Goal: Find specific page/section: Find specific page/section

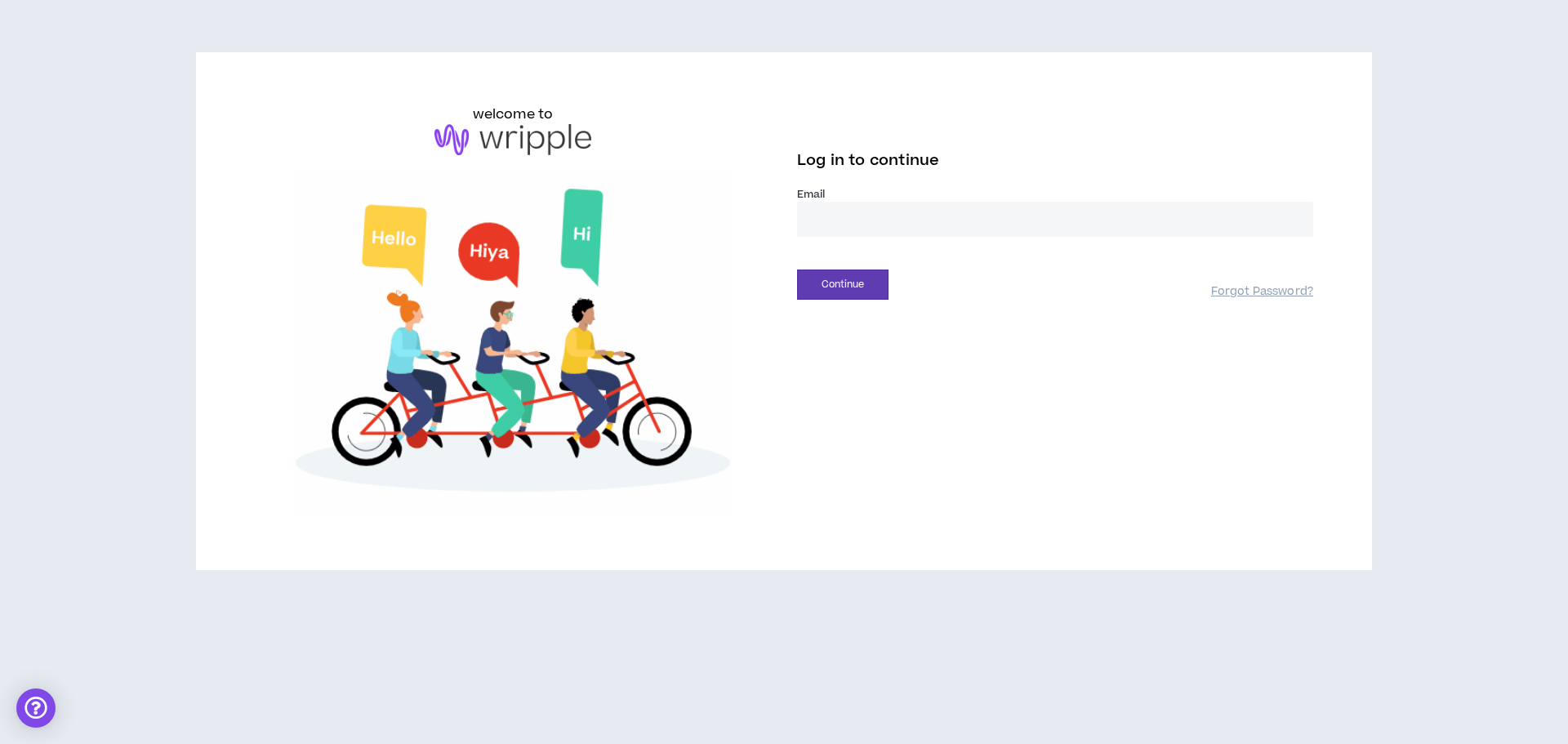
click at [885, 214] on input "email" at bounding box center [1055, 219] width 516 height 35
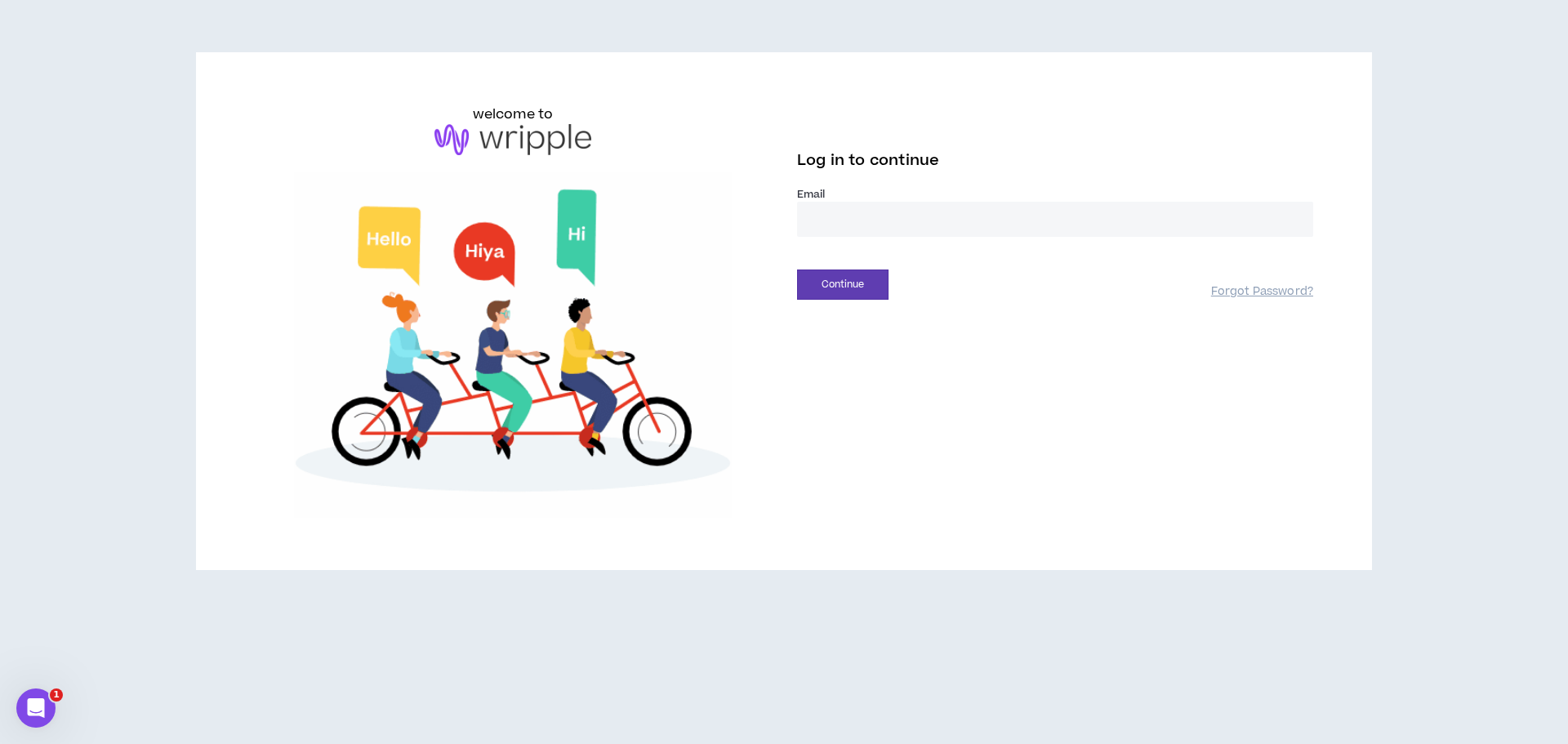
type input "**********"
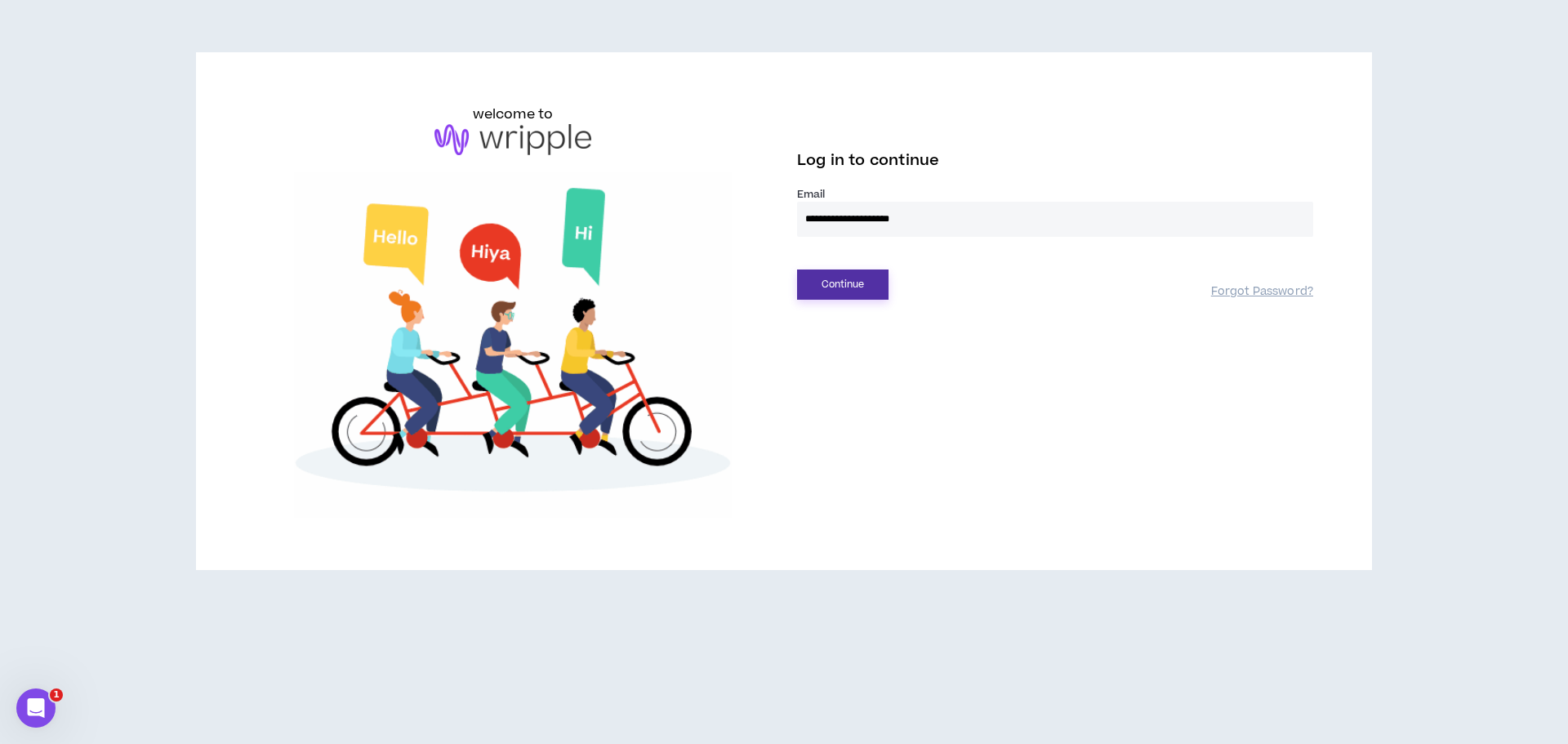
click at [857, 275] on button "Continue" at bounding box center [843, 284] width 91 height 30
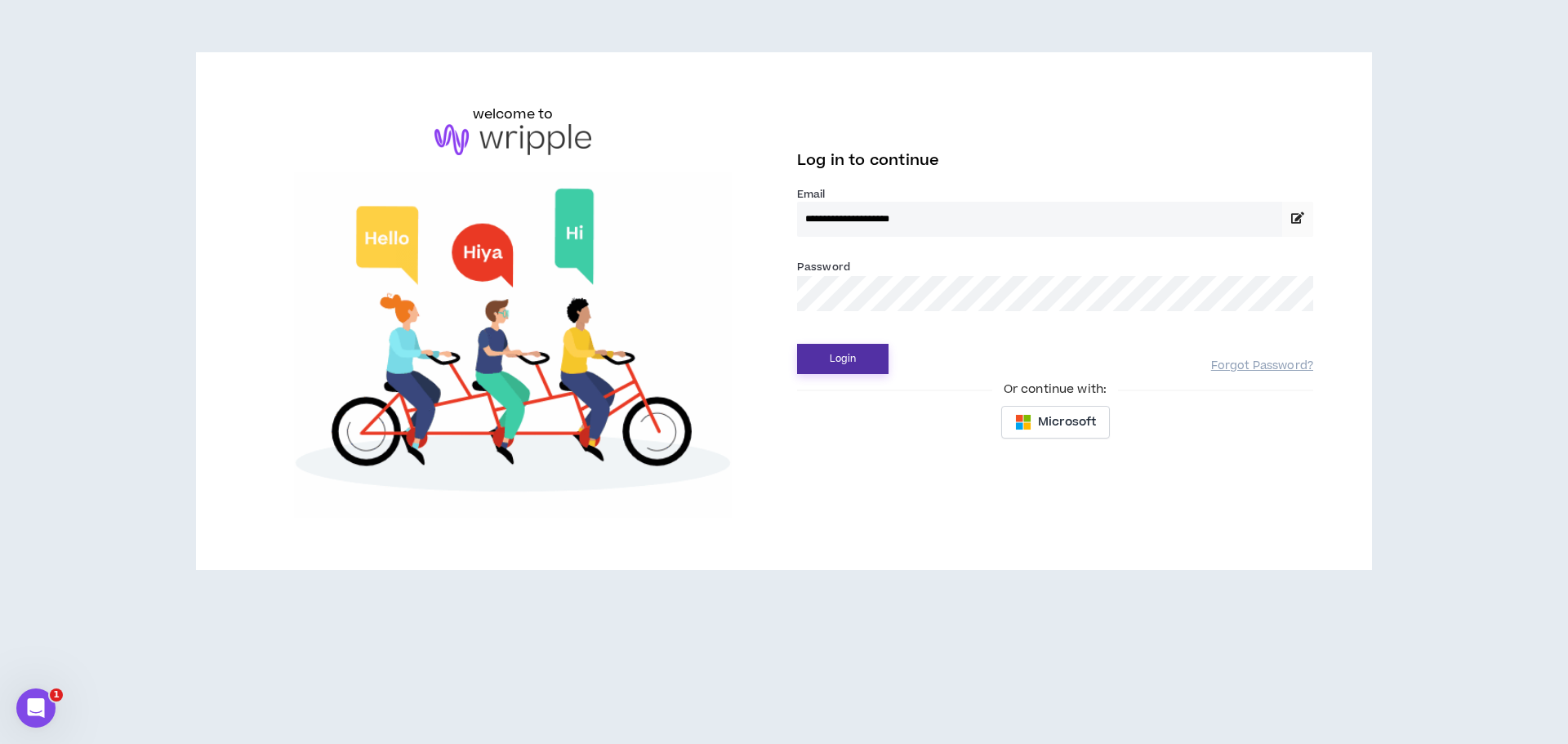
click at [858, 362] on button "Login" at bounding box center [843, 358] width 91 height 30
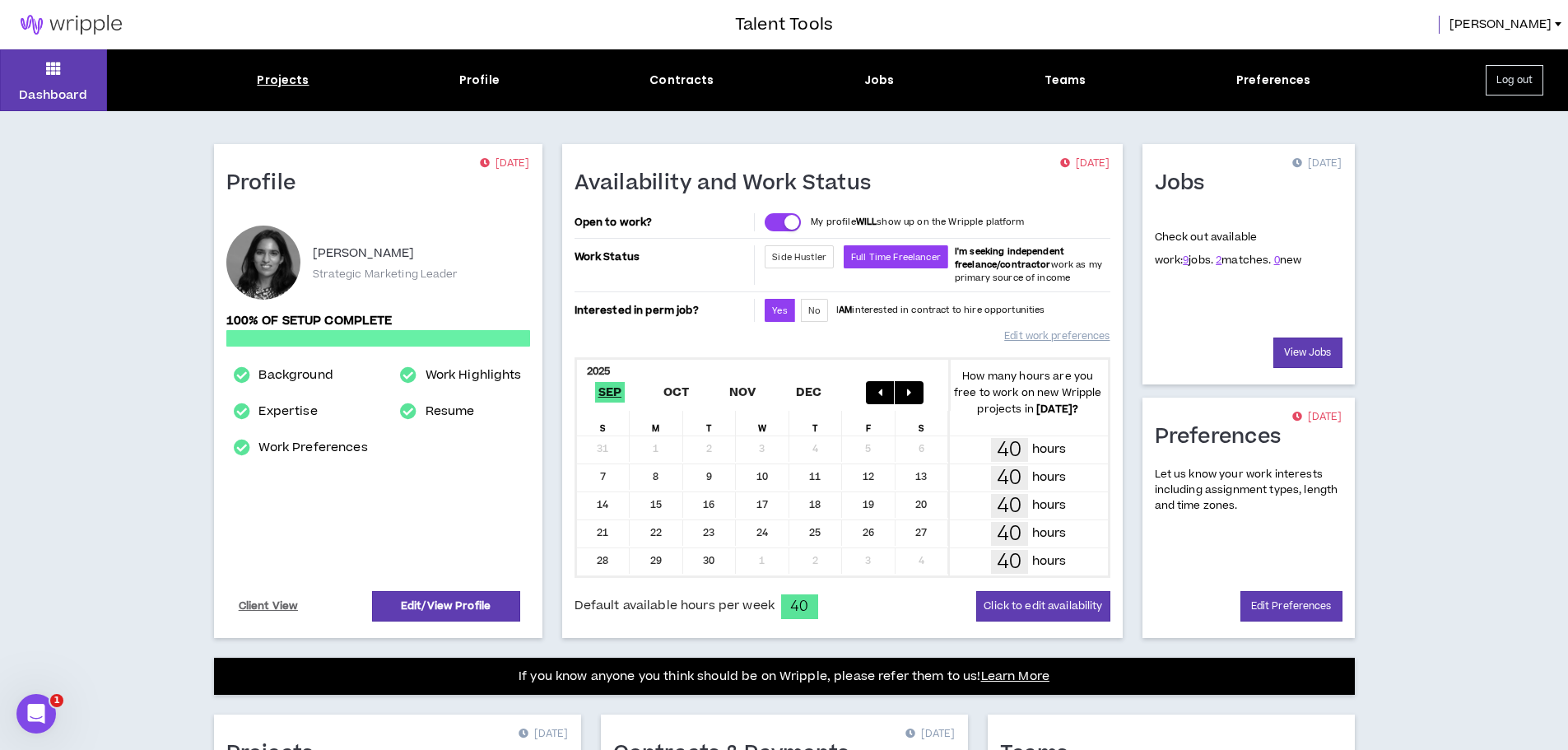
click at [303, 84] on div "Projects" at bounding box center [283, 80] width 52 height 17
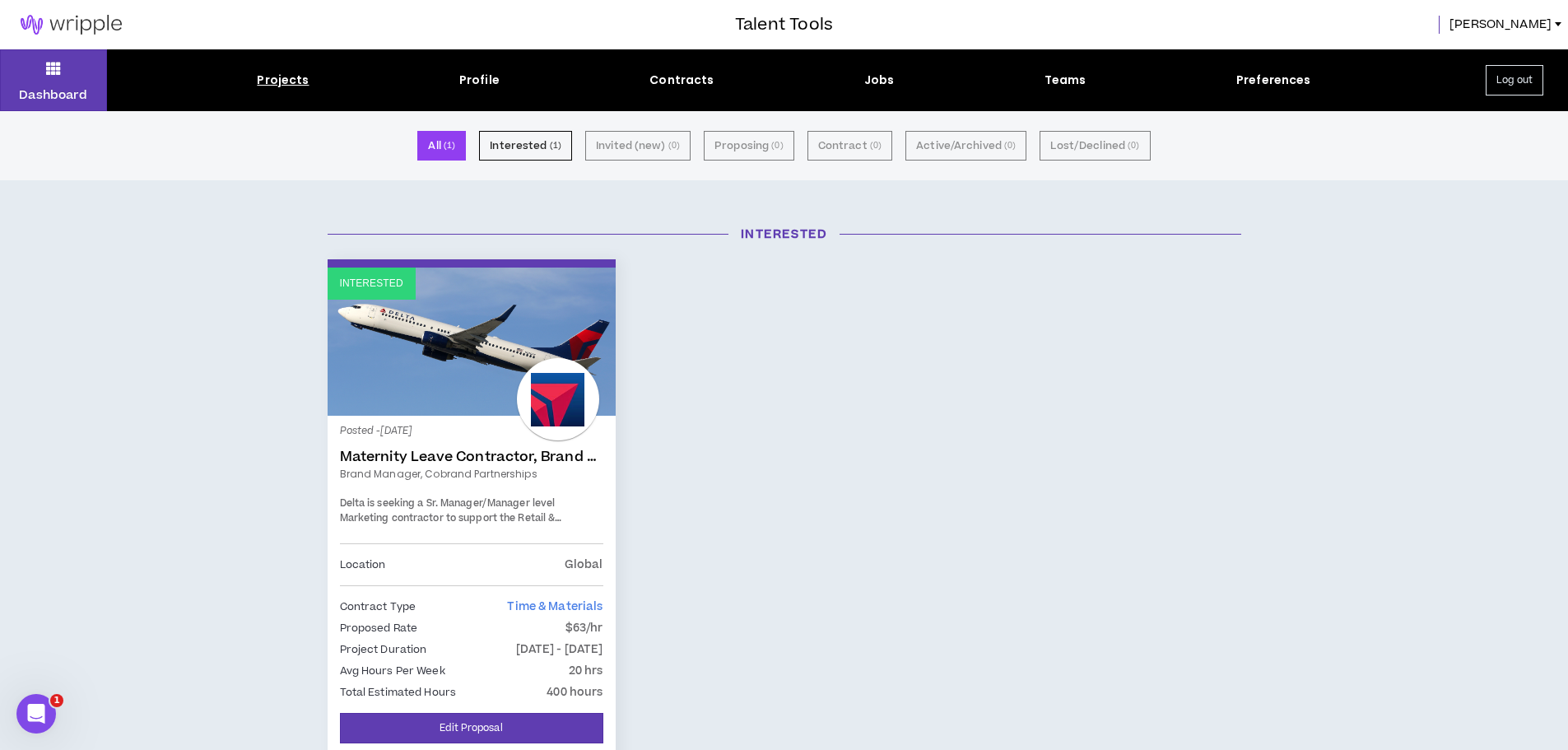
click at [881, 89] on div "Dashboard Projects Profile Contracts Jobs Teams Preferences Log out" at bounding box center [784, 80] width 1568 height 62
click at [882, 84] on div "Jobs" at bounding box center [879, 80] width 30 height 17
